Goal: Task Accomplishment & Management: Use online tool/utility

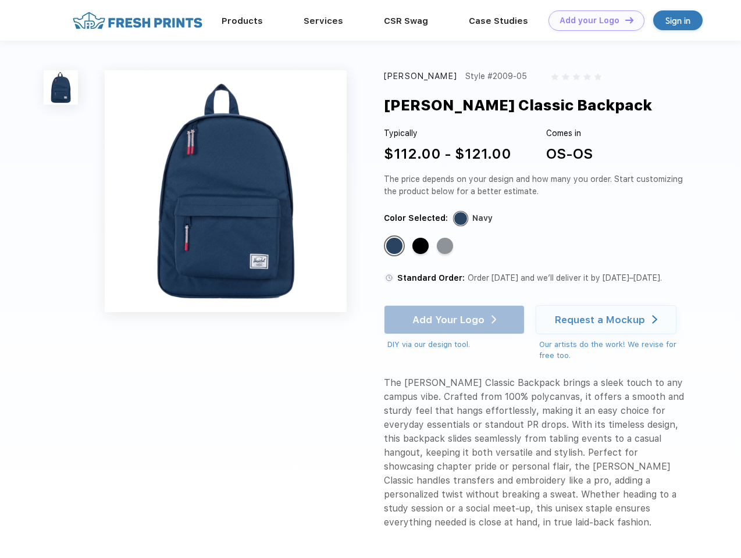
click at [592, 20] on link "Add your Logo Design Tool" at bounding box center [596, 20] width 96 height 20
click at [0, 0] on div "Design Tool" at bounding box center [0, 0] width 0 height 0
click at [624, 20] on link "Add your Logo Design Tool" at bounding box center [596, 20] width 96 height 20
click at [61, 87] on img at bounding box center [61, 87] width 34 height 34
click at [395, 247] on div "Standard Color" at bounding box center [394, 246] width 16 height 16
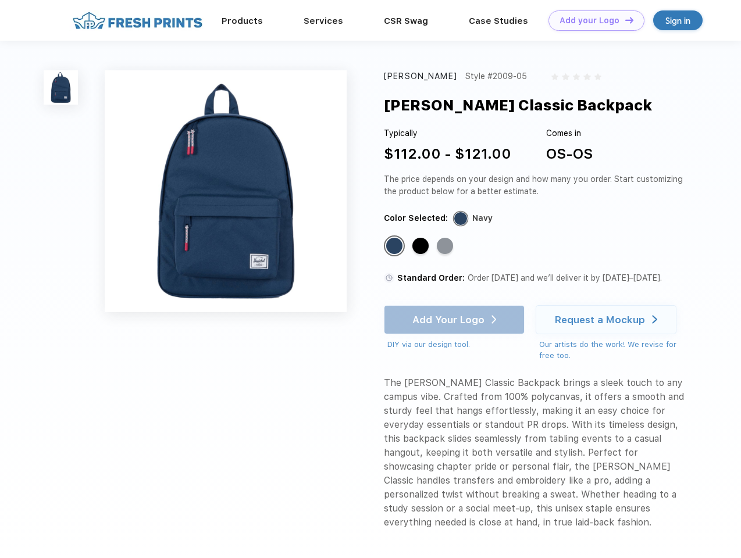
click at [422, 247] on div "Standard Color" at bounding box center [420, 246] width 16 height 16
click at [446, 247] on div "Standard Color" at bounding box center [445, 246] width 16 height 16
click at [455, 320] on div "Add Your Logo DIY via our design tool. Ah shoot! This product isn't up in our d…" at bounding box center [454, 327] width 141 height 45
click at [608, 320] on div "Request a Mockup" at bounding box center [600, 320] width 90 height 12
